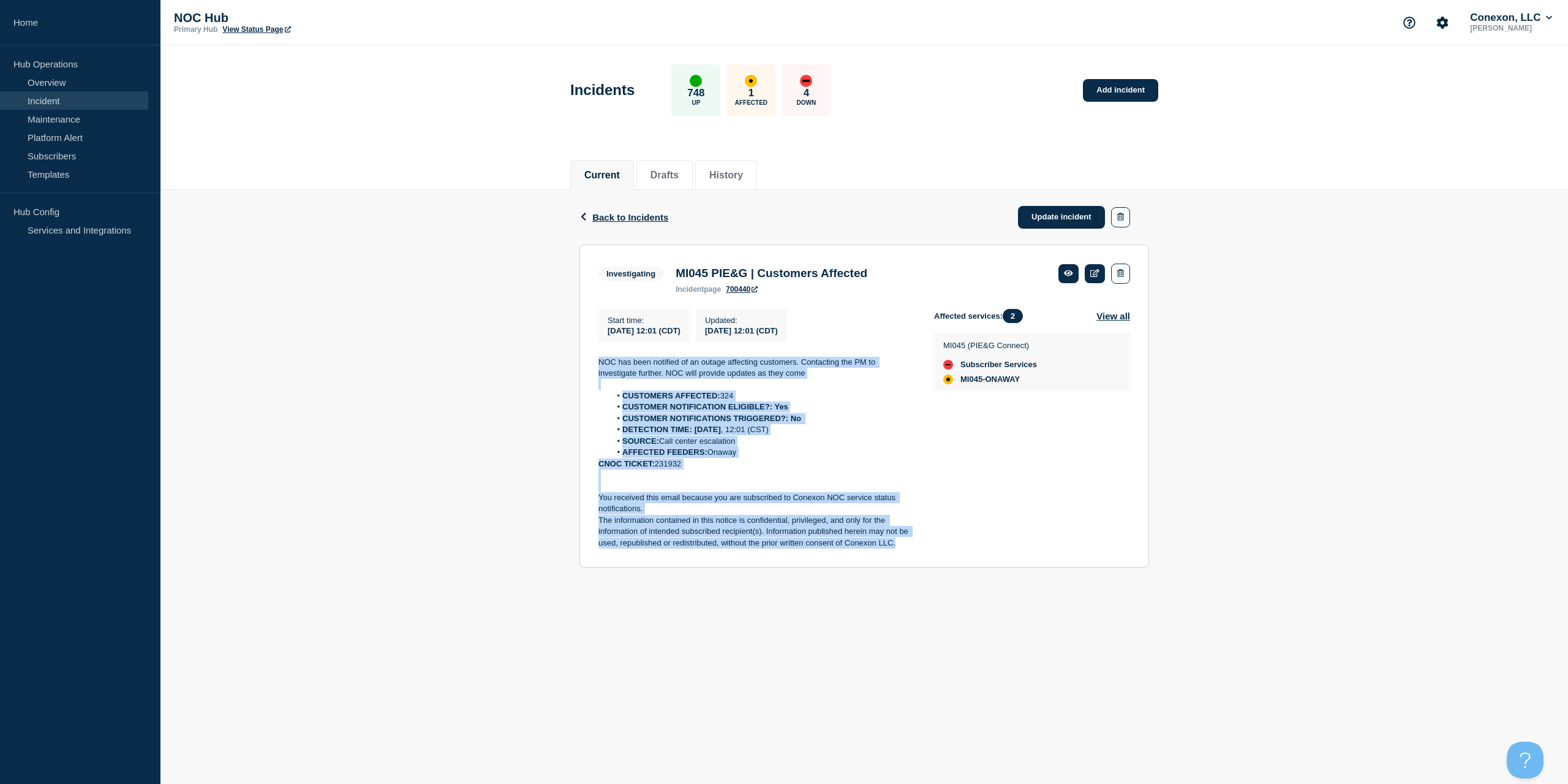
drag, startPoint x: 883, startPoint y: 540, endPoint x: 547, endPoint y: 359, distance: 381.7
click at [547, 360] on div "Back Back to Incidents Update incident Investigating MI045 PIE&G | Customers Af…" at bounding box center [864, 388] width 1408 height 396
copy div "NOC has been notified of an outage affecting customers. Contacting the PM to in…"
click at [1066, 208] on link "Update incident" at bounding box center [1061, 217] width 87 height 22
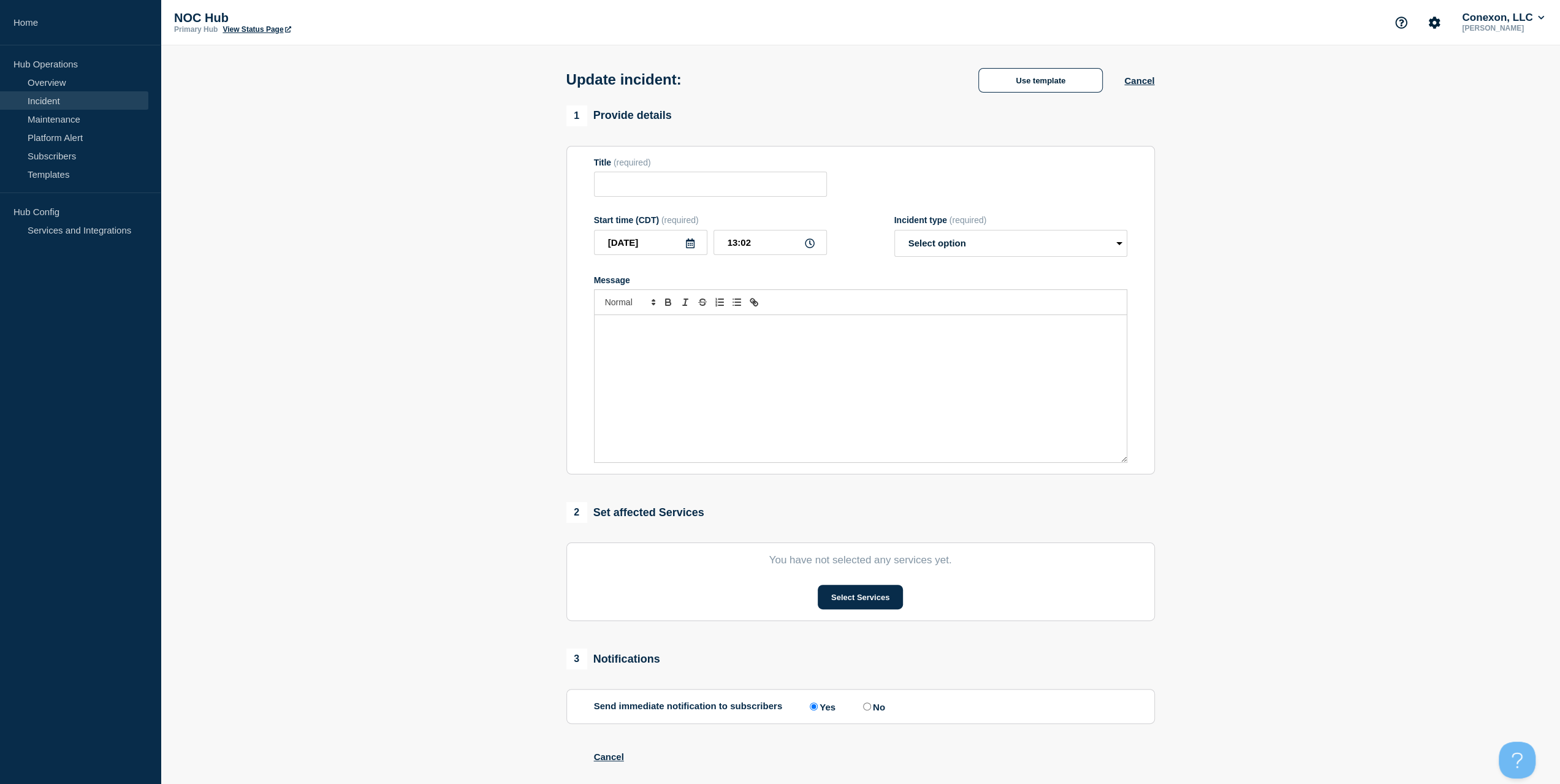
drag, startPoint x: 756, startPoint y: 348, endPoint x: 779, endPoint y: 337, distance: 25.5
click at [762, 348] on div "Message" at bounding box center [860, 388] width 532 height 147
type input "MI045 PIE&G | Customers Affected"
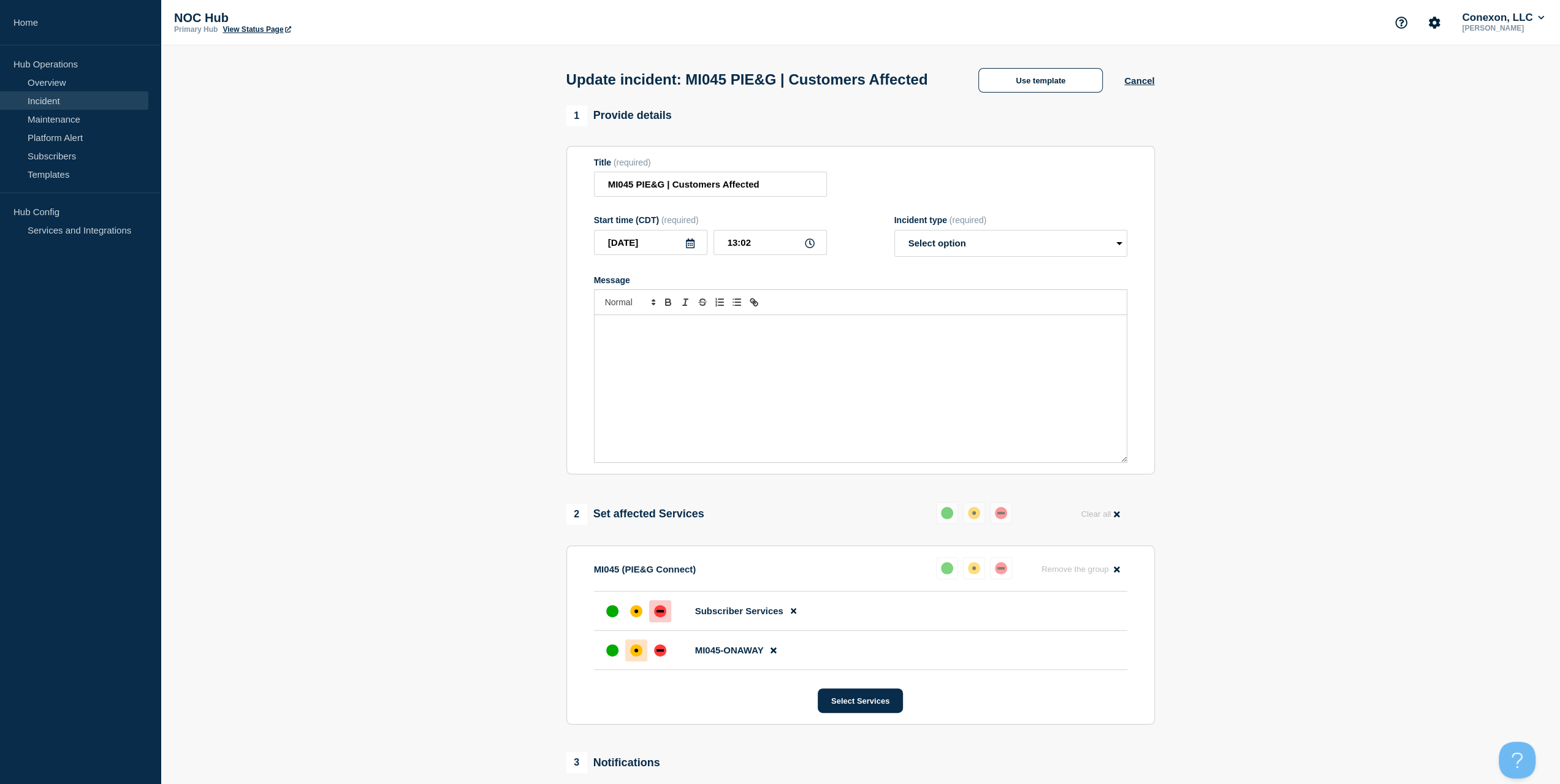
click at [947, 238] on form "Title (required) MI045 PIE&G | Customers Affected Start time (CDT) (required) […" at bounding box center [861, 311] width 533 height 306
click at [944, 257] on select "Select option Investigating Identified Monitoring Resolved" at bounding box center [1010, 243] width 233 height 27
select select "investigating"
click at [894, 253] on select "Select option Investigating Identified Monitoring Resolved" at bounding box center [1010, 243] width 233 height 27
click at [768, 366] on div "Message" at bounding box center [860, 388] width 532 height 147
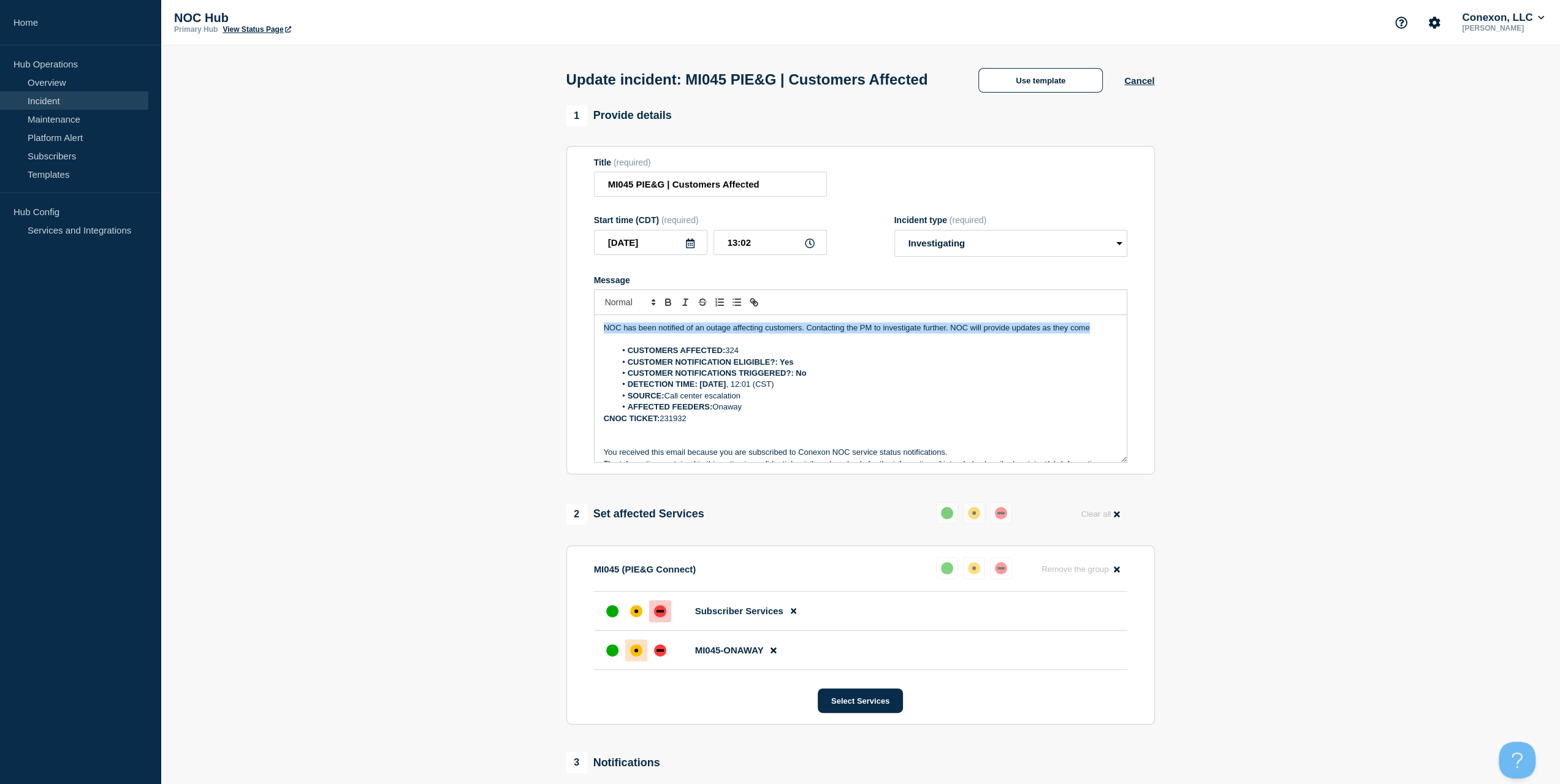
drag, startPoint x: 1097, startPoint y: 347, endPoint x: 583, endPoint y: 347, distance: 514.0
click at [583, 347] on section "Title (required) MI045 PIE&G | Customers Affected Start time (CDT) (required) […" at bounding box center [860, 311] width 588 height 329
click at [601, 444] on div "Field reports that CUSTOMERS AFFECTED: 324 CUSTOMER NOTIFICATION ELIGIBLE?: Yes…" at bounding box center [860, 388] width 532 height 147
click at [936, 502] on button at bounding box center [947, 513] width 22 height 22
click at [597, 439] on div "Field reports that CUSTOMERS AFFECTED: 324 CUSTOMER NOTIFICATION ELIGIBLE?: Yes…" at bounding box center [860, 388] width 532 height 147
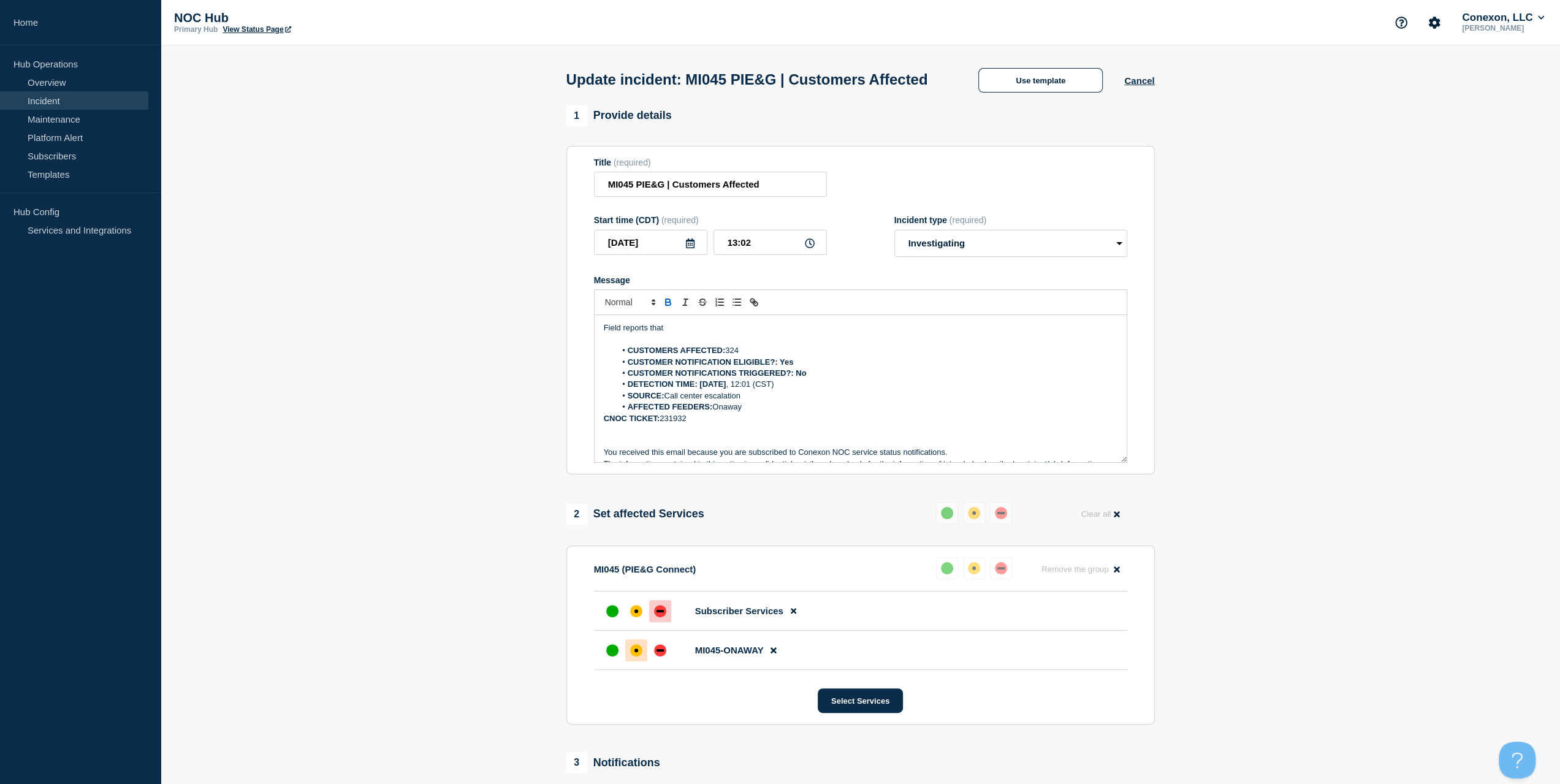
click at [686, 334] on p "Field reports that" at bounding box center [860, 328] width 514 height 11
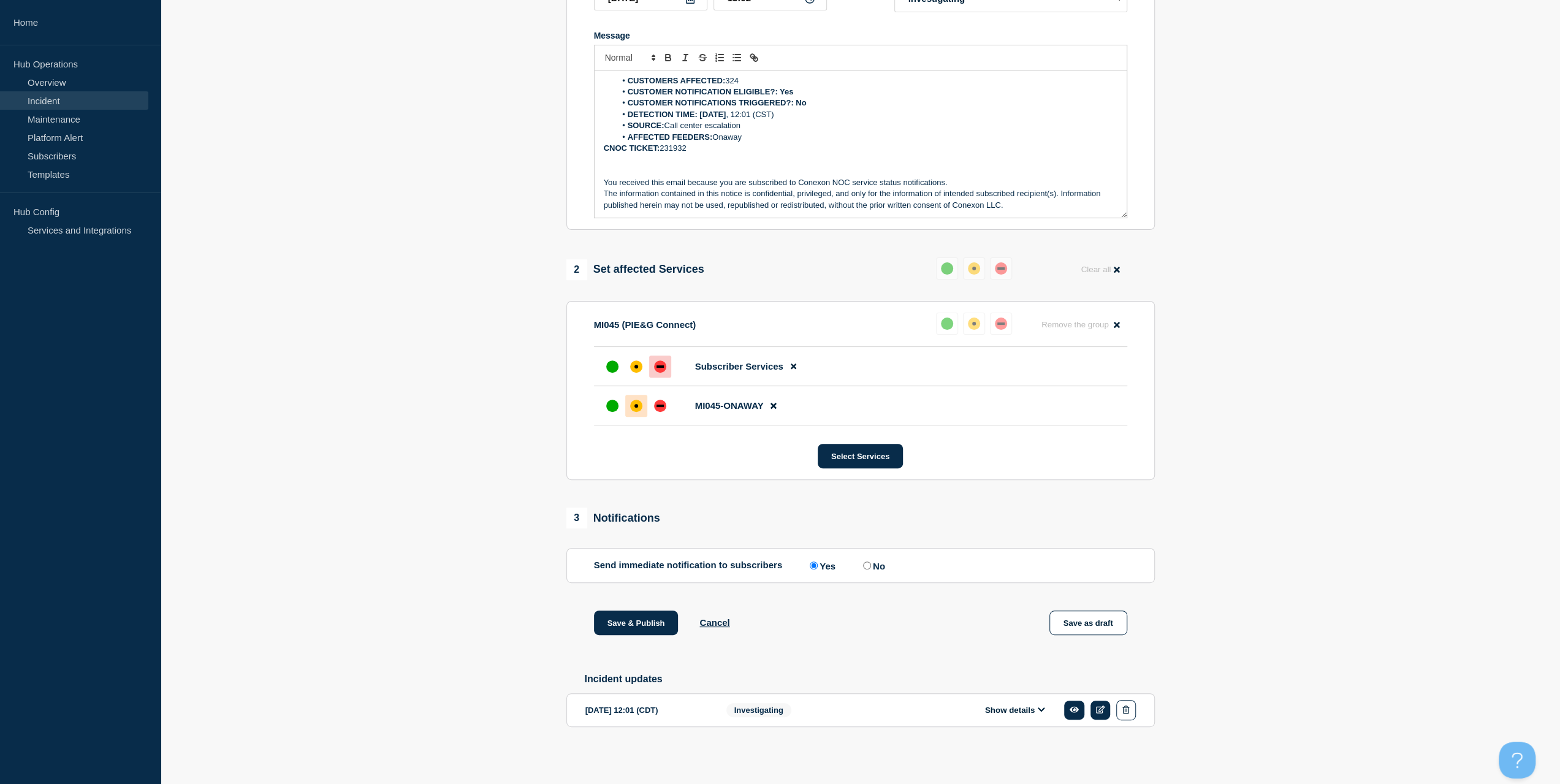
scroll to position [269, 0]
click at [648, 626] on button "Save & Publish" at bounding box center [636, 622] width 84 height 24
